Goal: Check status: Check status

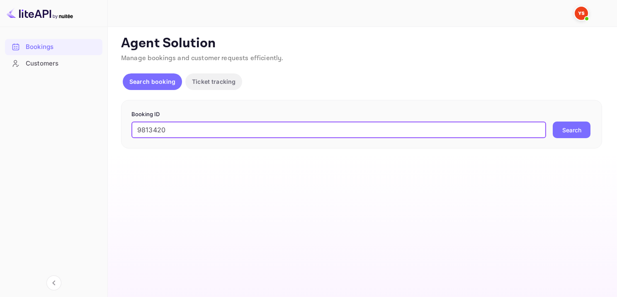
type input "9813420"
click at [579, 124] on button "Search" at bounding box center [572, 129] width 38 height 17
type input "9812968"
click at [565, 131] on button "Search" at bounding box center [572, 129] width 38 height 17
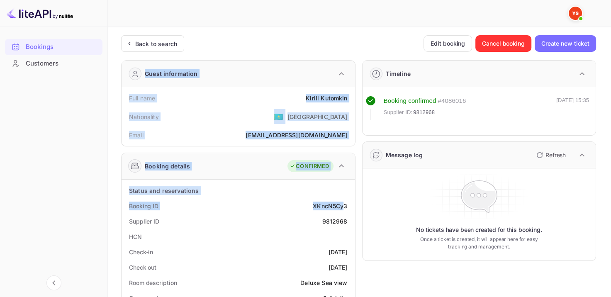
drag, startPoint x: 310, startPoint y: 203, endPoint x: 344, endPoint y: 202, distance: 34.0
drag, startPoint x: 272, startPoint y: 192, endPoint x: 300, endPoint y: 206, distance: 31.3
click at [272, 192] on div "Status and reservations" at bounding box center [238, 190] width 227 height 15
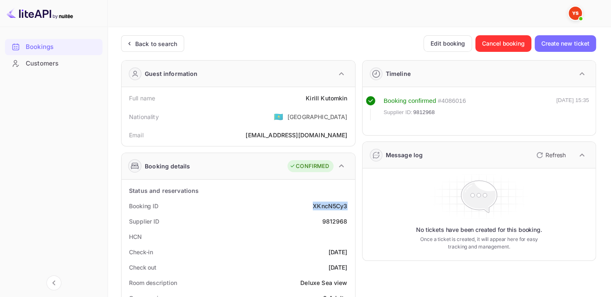
drag, startPoint x: 310, startPoint y: 207, endPoint x: 349, endPoint y: 205, distance: 38.6
click at [349, 205] on div "Booking ID XKncN5Cy3" at bounding box center [238, 205] width 227 height 15
copy div "XKncN5Cy3"
drag, startPoint x: 305, startPoint y: 94, endPoint x: 347, endPoint y: 95, distance: 42.7
click at [347, 95] on div "Full name Kirill Kutomkin" at bounding box center [238, 97] width 227 height 15
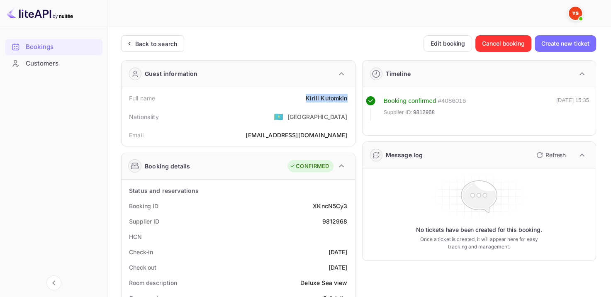
copy div "Kirill Kutomkin"
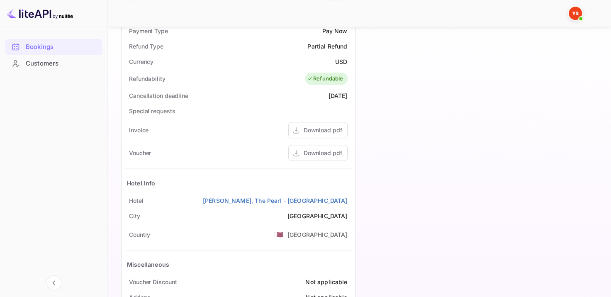
scroll to position [287, 0]
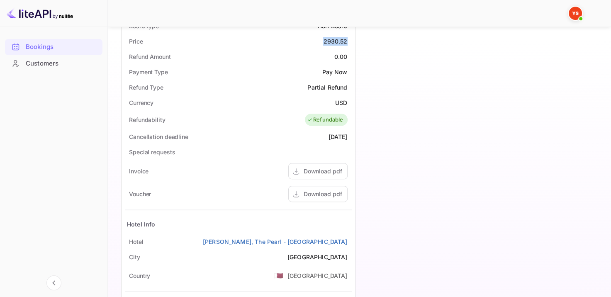
drag, startPoint x: 321, startPoint y: 37, endPoint x: 347, endPoint y: 43, distance: 27.1
click at [347, 43] on div "Price 2930.52" at bounding box center [238, 41] width 227 height 15
copy div "2930.52"
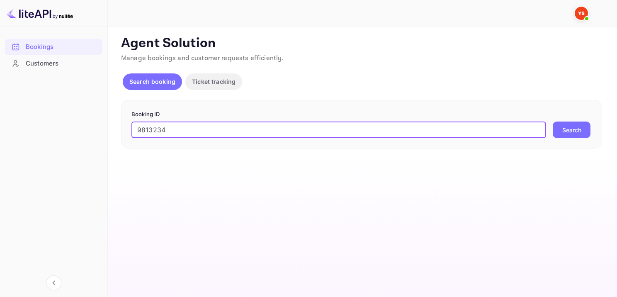
type input "9813234"
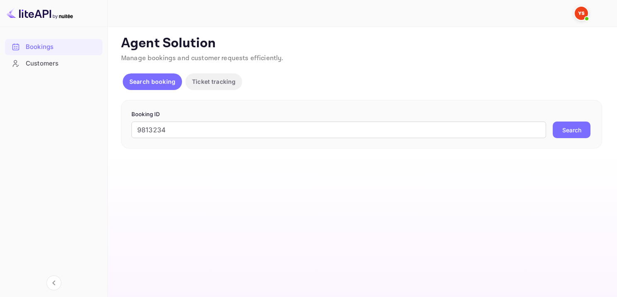
click at [570, 122] on button "Search" at bounding box center [572, 129] width 38 height 17
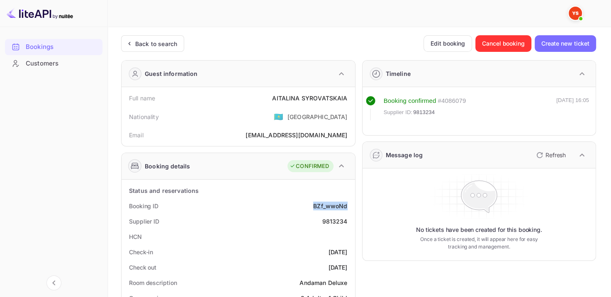
drag, startPoint x: 335, startPoint y: 200, endPoint x: 348, endPoint y: 201, distance: 12.9
click at [348, 201] on div "Booking ID BZf_wwoNd" at bounding box center [238, 205] width 227 height 15
copy div "BZf_wwoNd"
drag, startPoint x: 263, startPoint y: 101, endPoint x: 348, endPoint y: 99, distance: 85.0
click at [348, 99] on div "Full name AITALINA SYROVATSKAIA" at bounding box center [238, 97] width 227 height 15
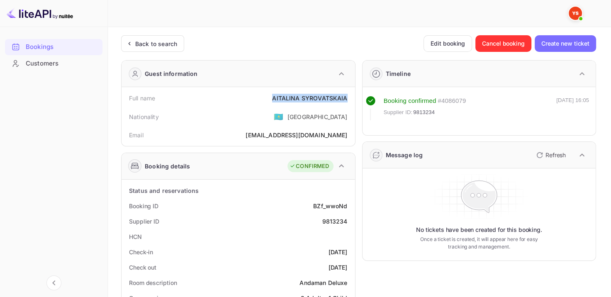
copy div "AITALINA SYROVATSKAIA"
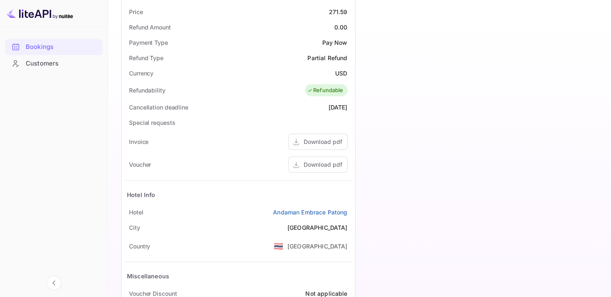
scroll to position [246, 0]
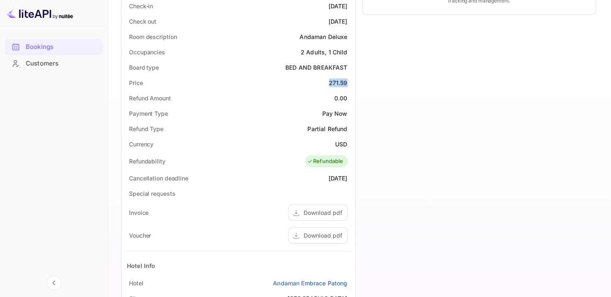
drag, startPoint x: 330, startPoint y: 81, endPoint x: 347, endPoint y: 82, distance: 16.6
click at [347, 82] on div "271.59" at bounding box center [338, 82] width 19 height 9
copy div "271.59"
